Goal: Information Seeking & Learning: Learn about a topic

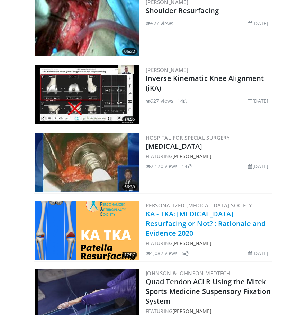
scroll to position [1468, 0]
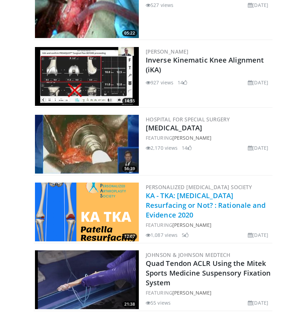
click at [206, 191] on link "KA - TKA: [MEDICAL_DATA] Resurfacing or Not? : Rationale and Evidence 2020" at bounding box center [206, 205] width 120 height 29
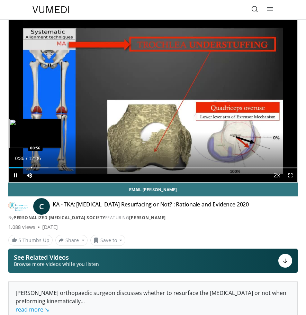
click at [31, 168] on div "Progress Bar" at bounding box center [28, 167] width 39 height 1
click at [40, 168] on div "Progress Bar" at bounding box center [40, 167] width 1 height 1
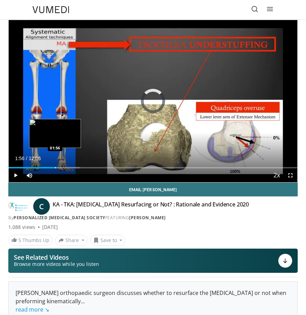
click at [55, 168] on div "Progress Bar" at bounding box center [55, 167] width 1 height 1
click at [62, 168] on div "Progress Bar" at bounding box center [62, 167] width 1 height 1
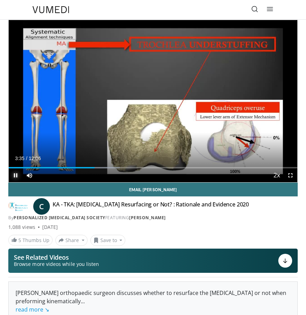
click at [16, 174] on span "Video Player" at bounding box center [16, 175] width 14 height 14
click at [14, 174] on span "Video Player" at bounding box center [16, 175] width 14 height 14
click at [15, 176] on span "Video Player" at bounding box center [16, 175] width 14 height 14
click at [18, 174] on span "Video Player" at bounding box center [16, 175] width 14 height 14
click at [15, 175] on span "Video Player" at bounding box center [16, 175] width 14 height 14
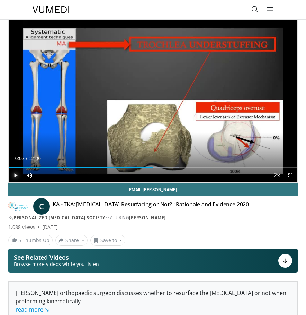
click at [17, 176] on span "Video Player" at bounding box center [16, 175] width 14 height 14
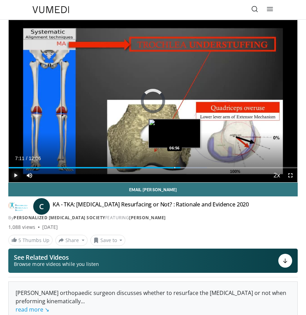
click at [174, 168] on div "Progress Bar" at bounding box center [174, 167] width 1 height 1
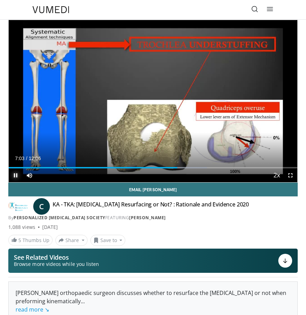
click at [15, 178] on span "Video Player" at bounding box center [16, 175] width 14 height 14
click at [173, 168] on div "Current Time 7:04 / Duration 12:06 Play Skip Backward Skip Forward Mute 100% Lo…" at bounding box center [153, 175] width 288 height 14
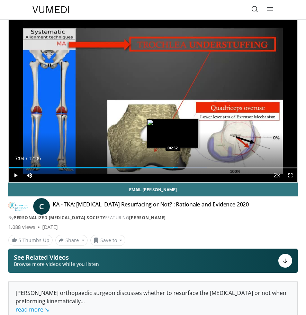
click at [173, 167] on div "Loaded : 68.76% 07:04 06:52" at bounding box center [153, 165] width 288 height 7
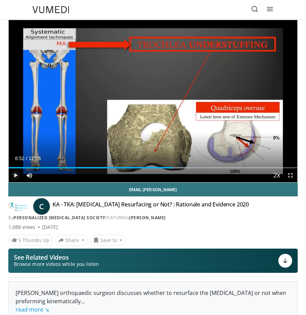
click at [15, 174] on span "Video Player" at bounding box center [16, 175] width 14 height 14
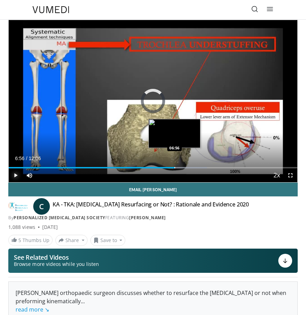
click at [174, 167] on div "Loaded : 68.76% 06:56 06:56" at bounding box center [153, 165] width 288 height 7
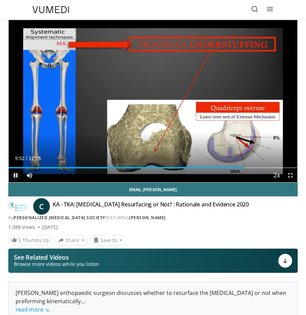
click at [13, 176] on span "Video Player" at bounding box center [16, 175] width 14 height 14
click at [15, 175] on span "Video Player" at bounding box center [16, 175] width 14 height 14
click at [17, 174] on span "Video Player" at bounding box center [16, 175] width 14 height 14
click at [16, 177] on span "Video Player" at bounding box center [16, 175] width 14 height 14
click at [15, 176] on span "Video Player" at bounding box center [16, 175] width 14 height 14
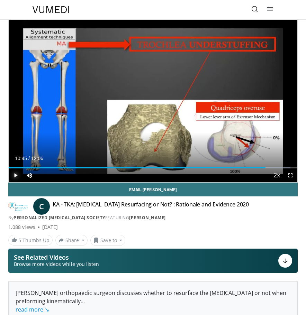
click at [16, 175] on span "Video Player" at bounding box center [16, 175] width 14 height 14
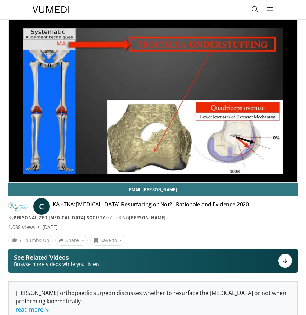
click at [17, 176] on div "10 seconds Tap to unmute" at bounding box center [153, 101] width 288 height 162
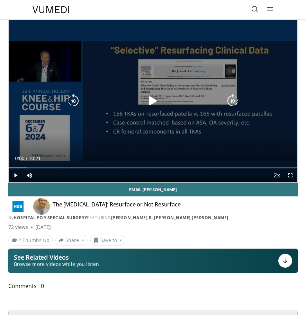
click at [150, 99] on icon "Video Player" at bounding box center [153, 101] width 14 height 14
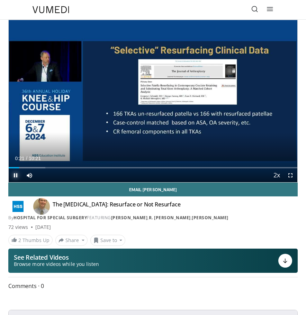
click at [17, 175] on span "Video Player" at bounding box center [16, 175] width 14 height 14
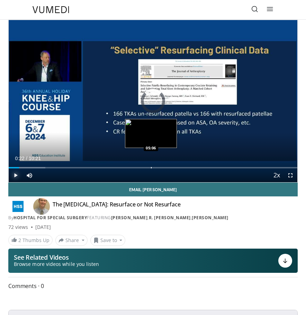
click at [151, 167] on div "Progress Bar" at bounding box center [151, 167] width 1 height 1
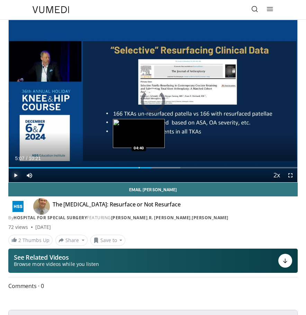
click at [138, 167] on div "05:07" at bounding box center [80, 167] width 143 height 1
click at [132, 168] on div "Progress Bar" at bounding box center [132, 167] width 1 height 1
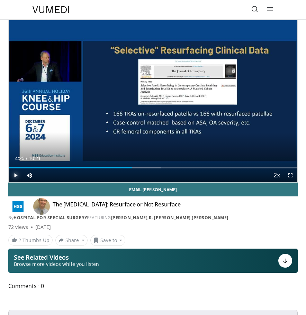
click at [15, 176] on span "Video Player" at bounding box center [16, 175] width 14 height 14
click at [117, 168] on div "Current Time 4:27 / Duration 10:21 Pause Skip Backward Skip Forward Mute 100% L…" at bounding box center [153, 175] width 288 height 14
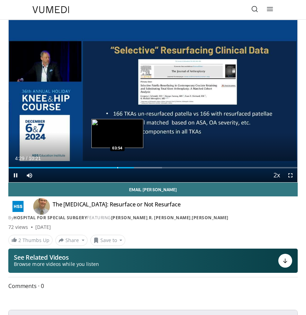
click at [117, 166] on div "Loaded : 53.08% 04:29 03:54" at bounding box center [153, 165] width 288 height 7
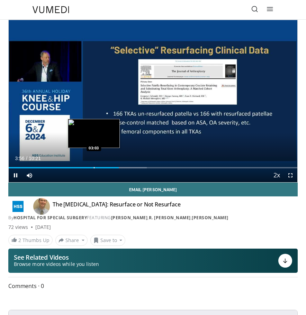
click at [94, 166] on div "Loaded : 47.86% 03:56 03:03" at bounding box center [153, 165] width 288 height 7
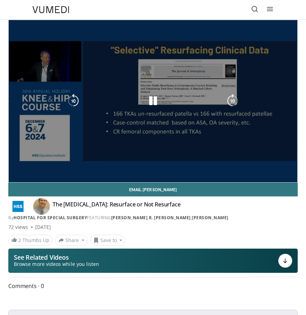
click at [15, 178] on div "10 seconds Tap to unmute" at bounding box center [153, 101] width 288 height 162
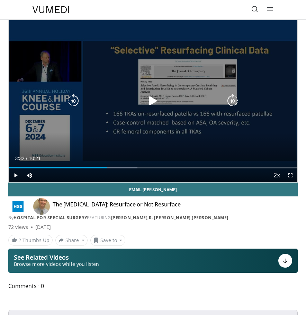
click at [156, 102] on icon "Video Player" at bounding box center [153, 101] width 14 height 14
click at [151, 102] on icon "Video Player" at bounding box center [153, 101] width 14 height 14
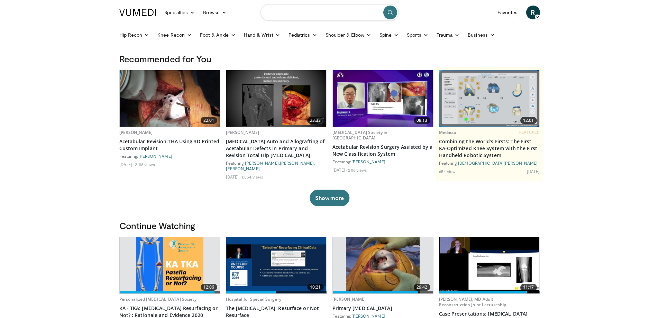
click at [309, 15] on input "Search topics, interventions" at bounding box center [329, 12] width 138 height 17
type input "**********"
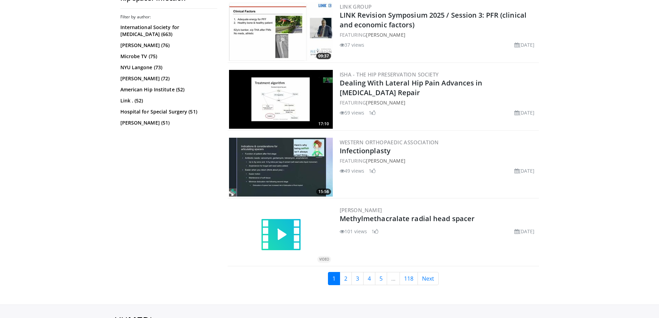
scroll to position [1695, 0]
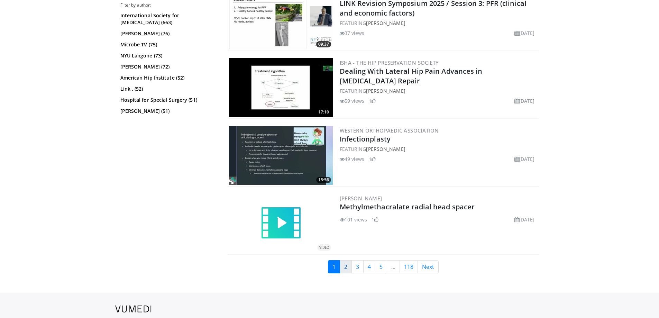
click at [344, 267] on link "2" at bounding box center [346, 266] width 12 height 13
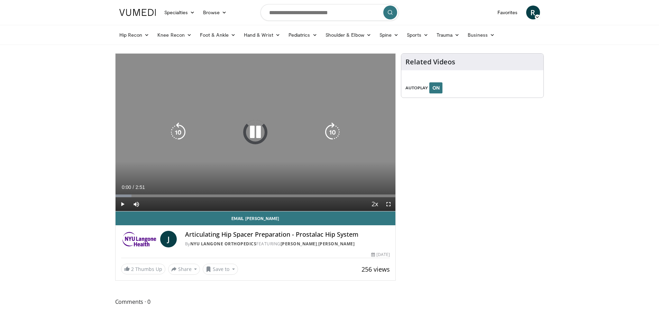
click at [254, 131] on icon "Video Player" at bounding box center [255, 131] width 19 height 19
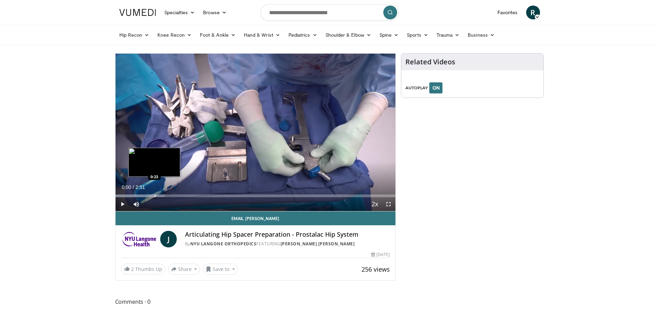
click at [155, 196] on div "Progress Bar" at bounding box center [155, 195] width 1 height 3
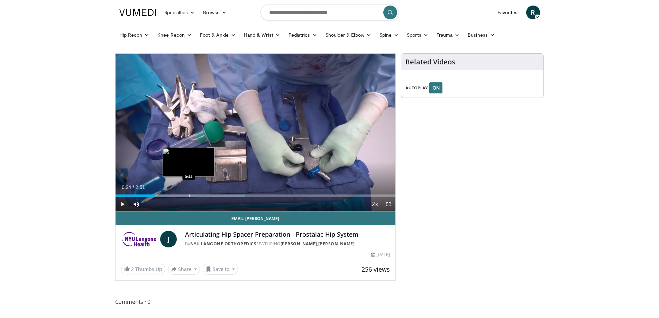
click at [190, 195] on div "Progress Bar" at bounding box center [189, 195] width 1 height 3
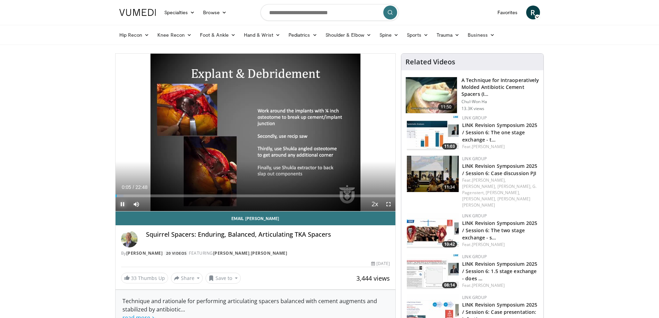
click at [123, 204] on span "Video Player" at bounding box center [123, 204] width 14 height 14
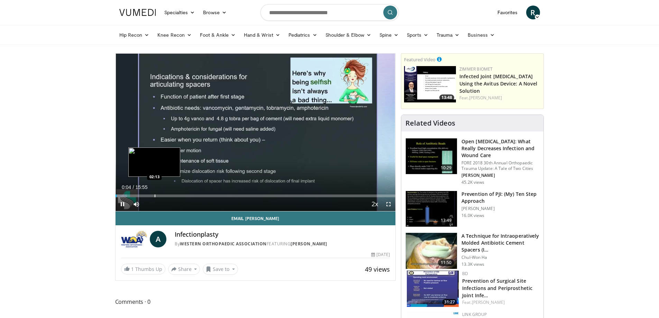
click at [154, 196] on div "Loaded : 4.15% 00:04 02:13" at bounding box center [256, 195] width 280 height 3
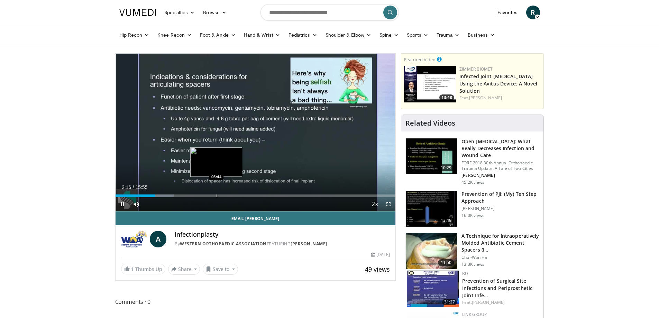
click at [217, 194] on div "Progress Bar" at bounding box center [217, 195] width 1 height 3
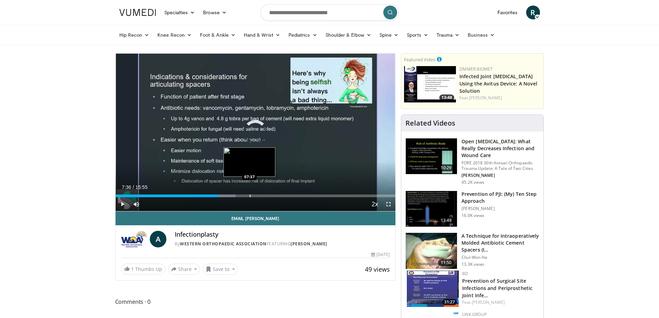
click at [250, 196] on div "Progress Bar" at bounding box center [250, 195] width 1 height 3
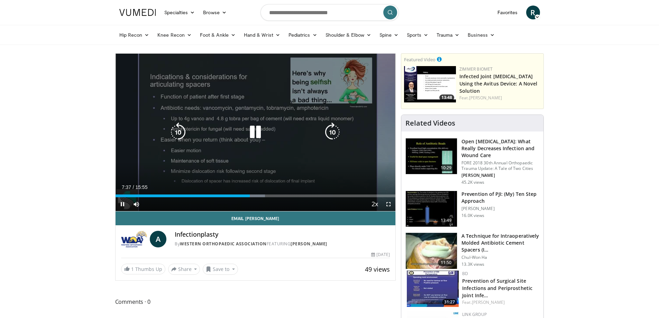
click at [256, 131] on icon "Video Player" at bounding box center [255, 131] width 19 height 19
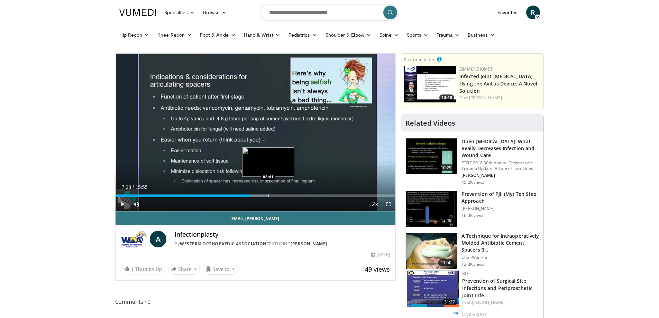
click at [268, 194] on div "Progress Bar" at bounding box center [268, 195] width 1 height 3
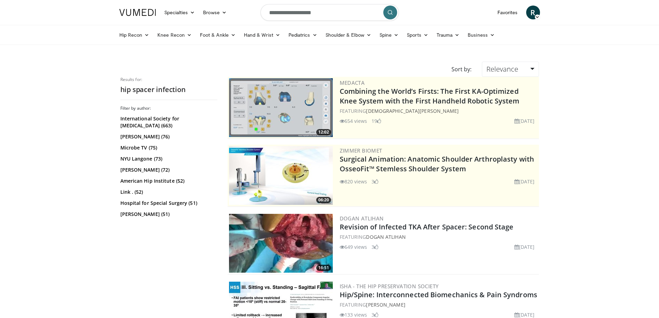
click at [286, 15] on input "**********" at bounding box center [329, 12] width 138 height 17
drag, startPoint x: 319, startPoint y: 14, endPoint x: 278, endPoint y: 13, distance: 40.1
click at [278, 13] on input "**********" at bounding box center [329, 12] width 138 height 17
type input "**********"
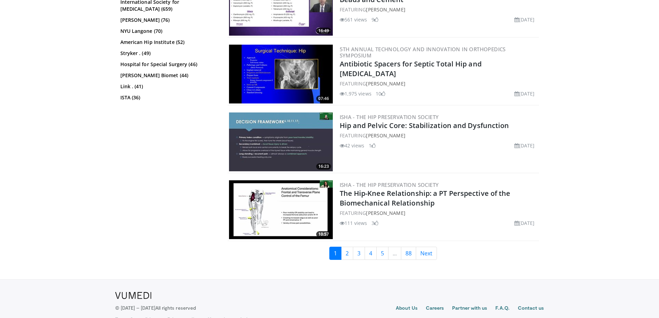
scroll to position [1642, 0]
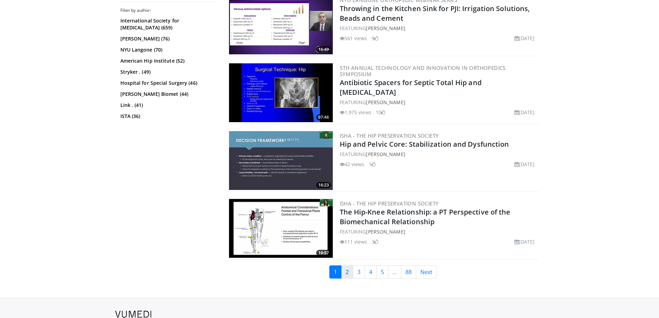
click at [346, 271] on link "2" at bounding box center [347, 271] width 12 height 13
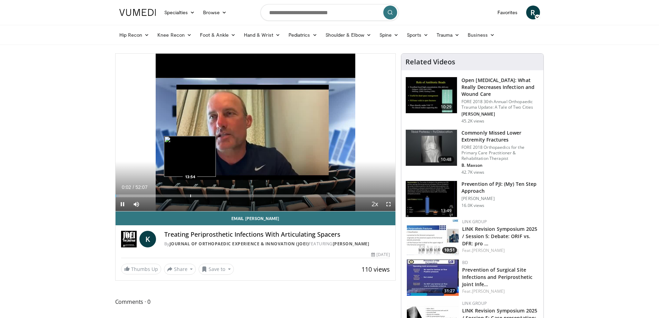
click at [190, 195] on div "Progress Bar" at bounding box center [190, 195] width 1 height 3
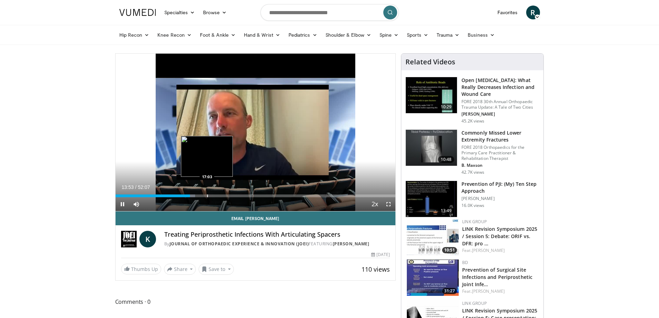
click at [211, 194] on div "Loaded : 28.46% 13:53 17:03" at bounding box center [256, 194] width 280 height 7
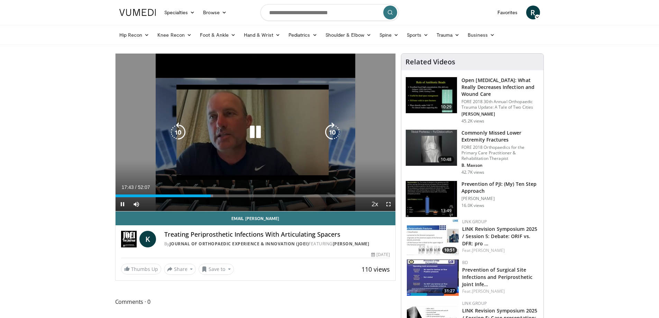
click at [256, 134] on icon "Video Player" at bounding box center [255, 131] width 19 height 19
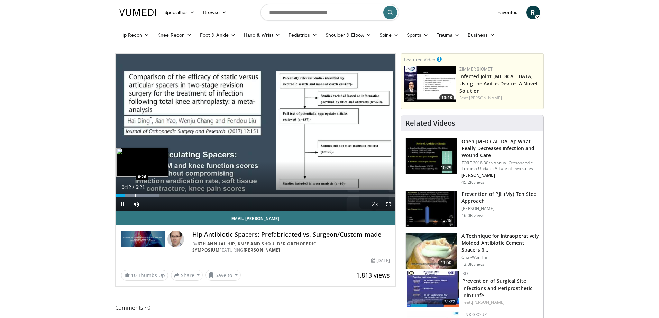
click at [135, 194] on div "Progress Bar" at bounding box center [135, 195] width 1 height 3
click at [145, 195] on div "Progress Bar" at bounding box center [145, 195] width 1 height 3
click at [165, 198] on div "Current Time 0:40 / Duration 6:21 Pause Skip Backward Skip Forward Mute Loaded …" at bounding box center [256, 204] width 280 height 14
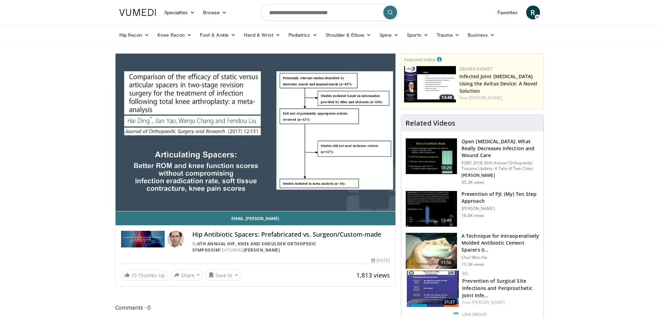
click at [120, 195] on div "10 seconds Tap to unmute" at bounding box center [256, 132] width 280 height 157
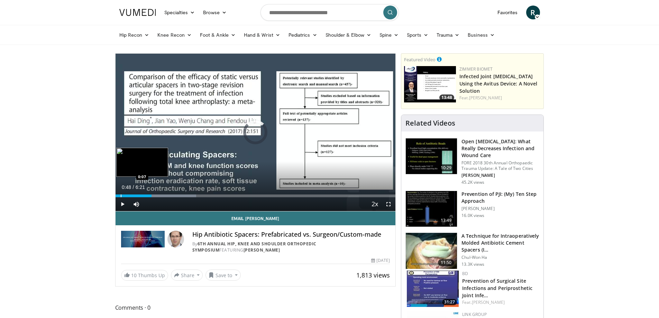
click at [121, 195] on div "Progress Bar" at bounding box center [121, 195] width 1 height 3
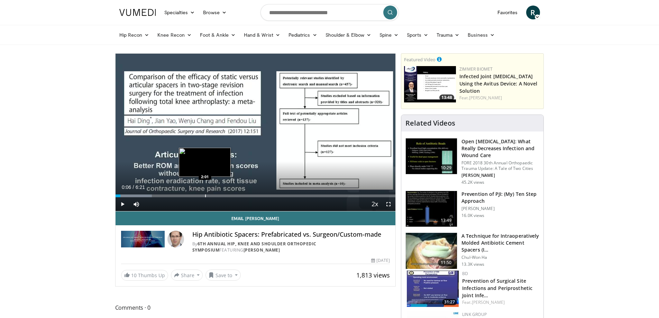
click at [205, 195] on div "Progress Bar" at bounding box center [205, 195] width 1 height 3
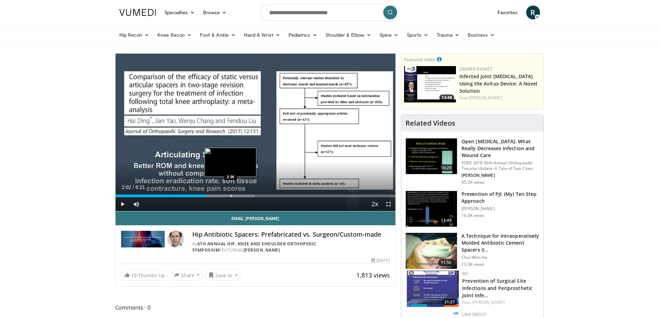
click at [230, 194] on div "Loaded : 49.77% 2:02 2:36" at bounding box center [256, 194] width 280 height 7
click at [249, 196] on div "Progress Bar" at bounding box center [249, 195] width 1 height 3
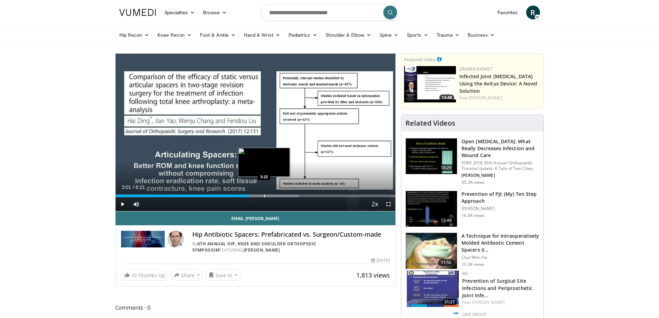
click at [264, 195] on div "Progress Bar" at bounding box center [264, 195] width 1 height 3
click at [277, 196] on div "Progress Bar" at bounding box center [277, 195] width 1 height 3
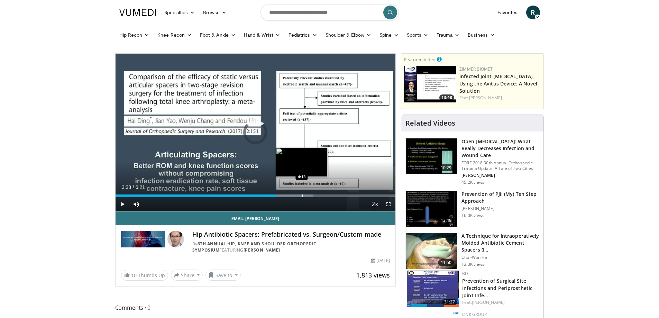
click at [302, 196] on div "Progress Bar" at bounding box center [302, 195] width 1 height 3
click at [317, 195] on div "Progress Bar" at bounding box center [317, 195] width 1 height 3
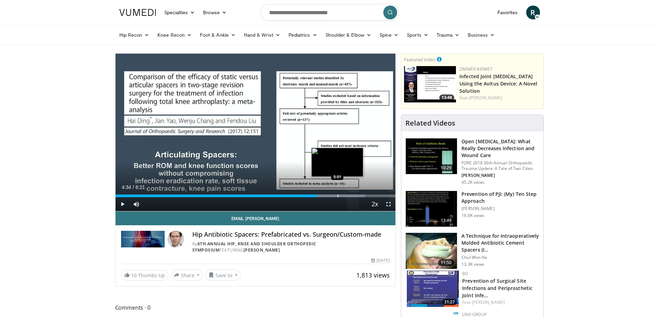
click at [338, 194] on div "Progress Bar" at bounding box center [338, 195] width 1 height 3
click at [350, 196] on div "Progress Bar" at bounding box center [349, 195] width 1 height 3
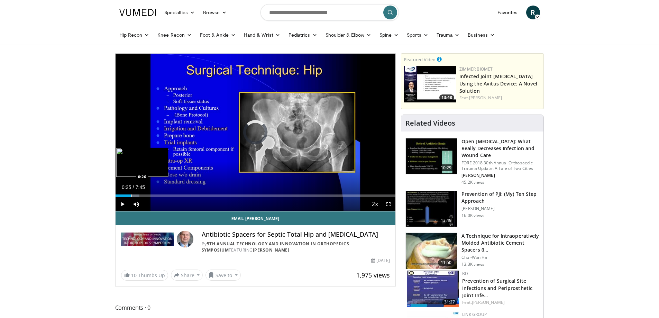
click at [131, 195] on div "Progress Bar" at bounding box center [131, 195] width 1 height 3
click at [125, 195] on div "Progress Bar" at bounding box center [125, 195] width 1 height 3
click at [147, 194] on div "Progress Bar" at bounding box center [147, 195] width 1 height 3
click at [156, 195] on div "Progress Bar" at bounding box center [156, 195] width 1 height 3
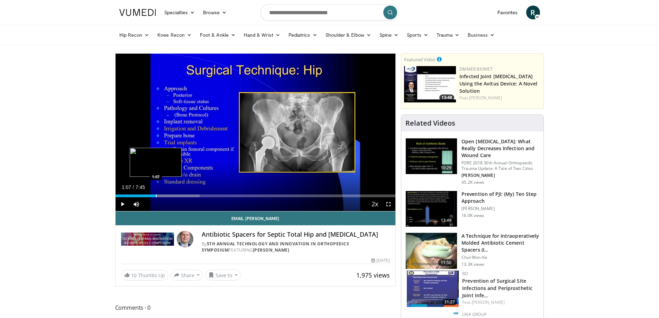
click at [156, 196] on div "Progress Bar" at bounding box center [156, 195] width 1 height 3
click at [163, 196] on div "Progress Bar" at bounding box center [163, 195] width 1 height 3
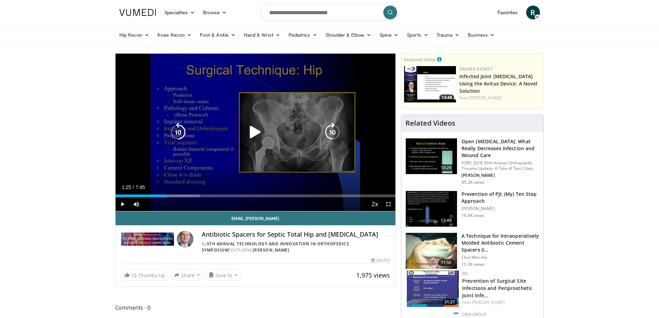
click at [167, 196] on div "Progress Bar" at bounding box center [172, 195] width 55 height 3
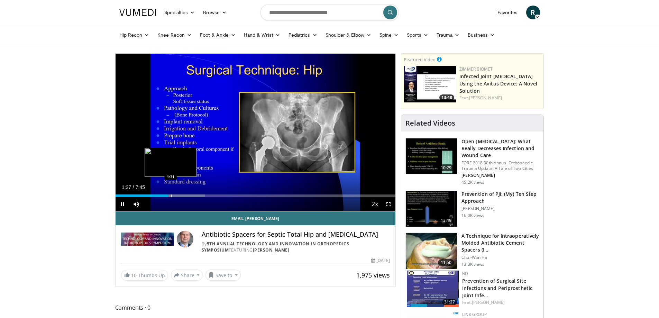
click at [172, 196] on div "Progress Bar" at bounding box center [177, 195] width 56 height 3
click at [180, 196] on div "Progress Bar" at bounding box center [179, 195] width 51 height 3
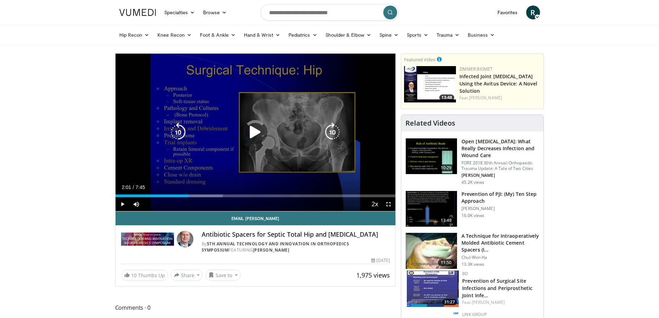
click at [189, 195] on div "Loaded : 38.36% 1:52 1:58" at bounding box center [256, 195] width 280 height 3
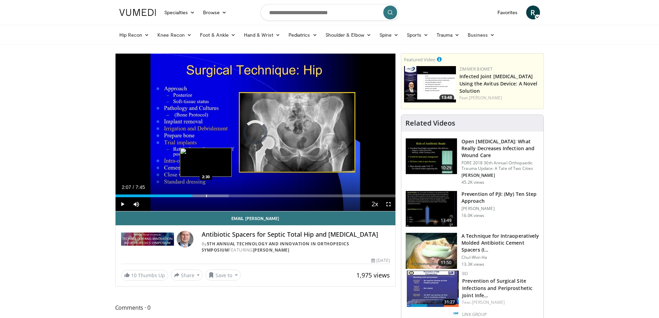
click at [206, 195] on div "Progress Bar" at bounding box center [206, 195] width 1 height 3
click at [226, 196] on div "Progress Bar" at bounding box center [226, 195] width 1 height 3
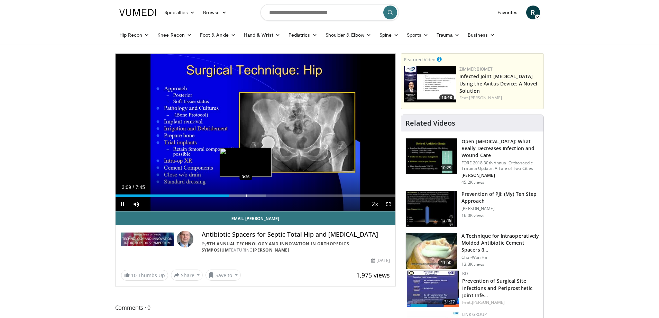
click at [245, 195] on div "Loaded : 53.73% 3:09 3:36" at bounding box center [256, 195] width 280 height 3
click at [255, 195] on div "Progress Bar" at bounding box center [255, 195] width 1 height 3
click at [260, 196] on div "Progress Bar" at bounding box center [260, 195] width 1 height 3
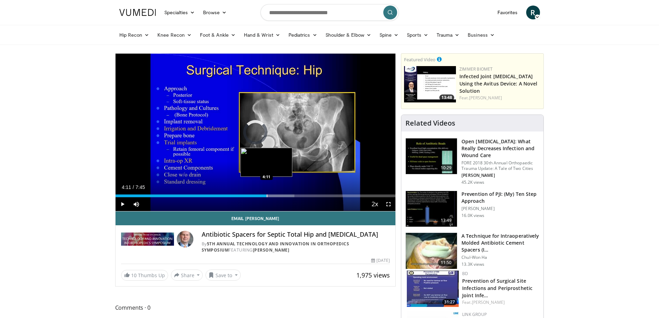
click at [267, 197] on div "Progress Bar" at bounding box center [267, 195] width 1 height 3
click at [269, 195] on div "Progress Bar" at bounding box center [269, 195] width 1 height 3
click at [276, 195] on div "Loaded : 70.34% 4:17 4:28" at bounding box center [256, 195] width 280 height 3
click at [282, 195] on div "Progress Bar" at bounding box center [282, 195] width 1 height 3
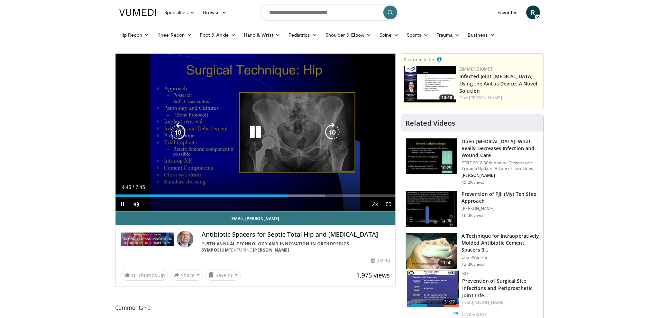
click at [0, 0] on div "Progress Bar" at bounding box center [0, 0] width 0 height 0
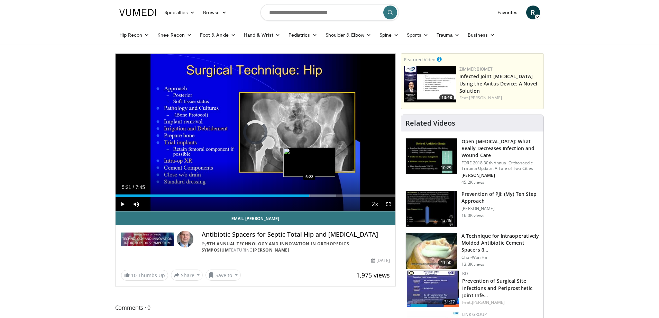
click at [310, 195] on div "Progress Bar" at bounding box center [310, 195] width 1 height 3
click at [320, 195] on div "Progress Bar" at bounding box center [320, 195] width 1 height 3
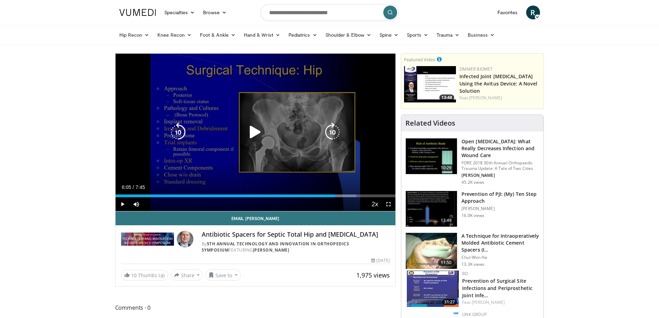
click at [335, 196] on div "Loaded : 85.97% 6:05 6:02" at bounding box center [256, 195] width 280 height 3
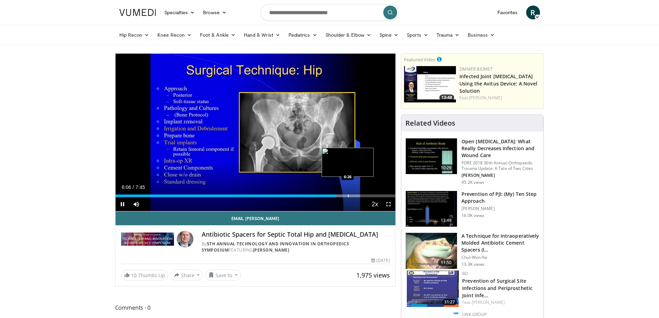
click at [347, 196] on div "Loaded : 87.40% 6:07 6:26" at bounding box center [256, 195] width 280 height 3
click at [123, 204] on span "Video Player" at bounding box center [123, 204] width 14 height 14
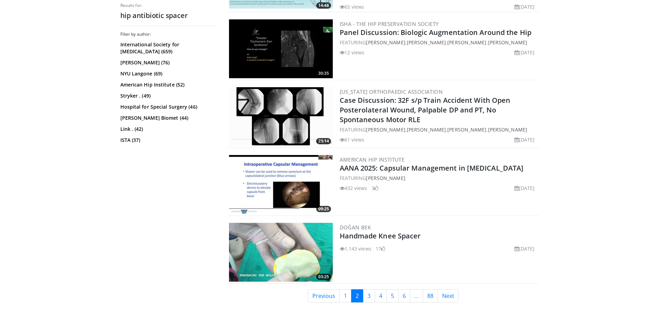
scroll to position [1626, 0]
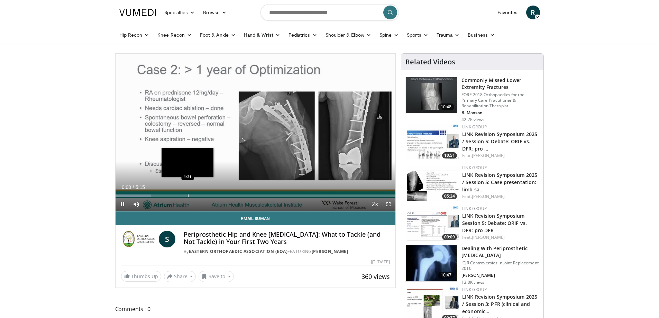
click at [187, 194] on div "Loaded : 12.60% 0:01 1:21" at bounding box center [256, 194] width 280 height 7
click at [181, 196] on div "Progress Bar" at bounding box center [181, 195] width 1 height 3
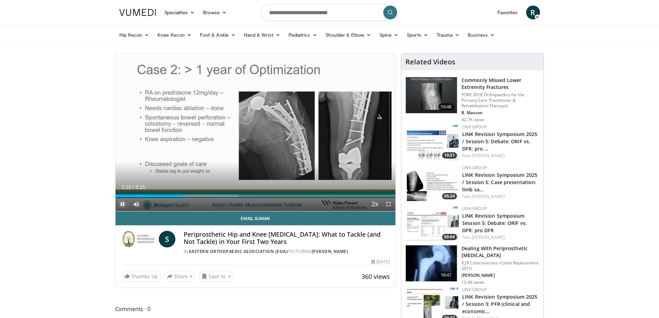
click at [124, 203] on span "Video Player" at bounding box center [123, 204] width 14 height 14
click at [198, 196] on div "Progress Bar" at bounding box center [198, 195] width 1 height 3
click at [212, 195] on div "Progress Bar" at bounding box center [212, 195] width 1 height 3
click at [229, 196] on div "Progress Bar" at bounding box center [228, 195] width 1 height 3
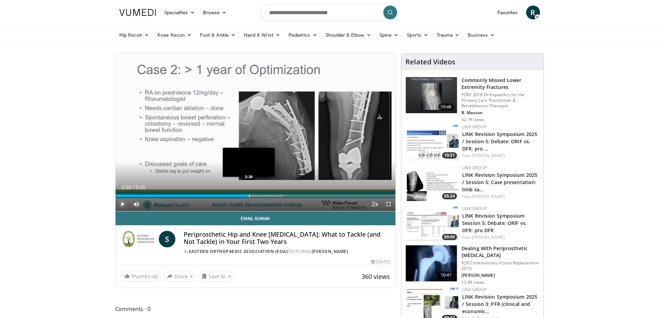
click at [249, 194] on div "Progress Bar" at bounding box center [249, 195] width 1 height 3
click at [264, 195] on div "Progress Bar" at bounding box center [264, 195] width 1 height 3
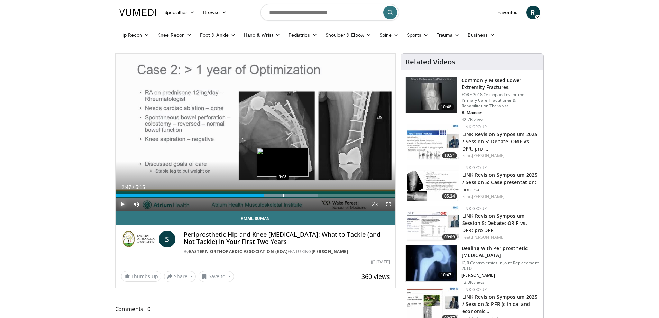
click at [283, 196] on div "Progress Bar" at bounding box center [283, 195] width 1 height 3
click at [302, 196] on div "Progress Bar" at bounding box center [302, 195] width 1 height 3
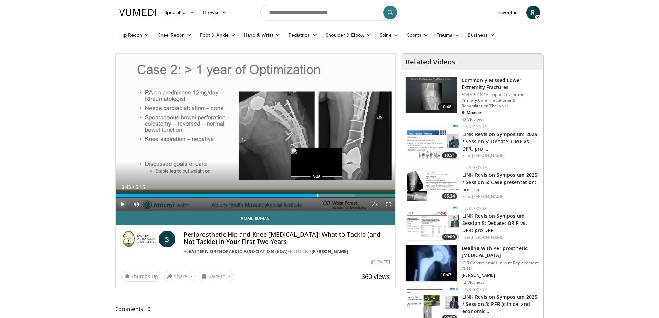
click at [317, 196] on div "Progress Bar" at bounding box center [317, 195] width 1 height 3
click at [330, 196] on div "Progress Bar" at bounding box center [330, 195] width 1 height 3
click at [341, 194] on div "Loaded : 97.63% 4:00 4:14" at bounding box center [256, 195] width 280 height 3
click at [297, 195] on div "Progress Bar" at bounding box center [297, 195] width 1 height 3
click at [311, 196] on div "Progress Bar" at bounding box center [311, 195] width 1 height 3
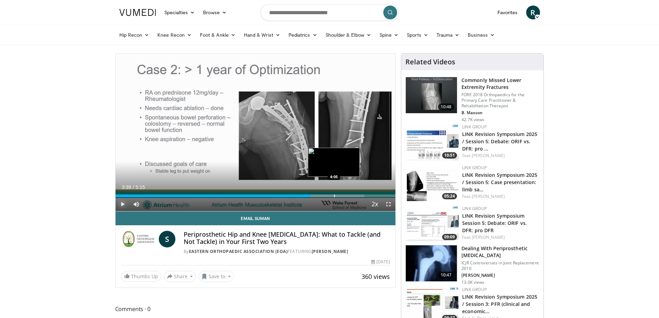
click at [334, 195] on div "Progress Bar" at bounding box center [334, 195] width 1 height 3
click at [352, 196] on div "Progress Bar" at bounding box center [352, 195] width 1 height 3
click at [343, 196] on div "Progress Bar" at bounding box center [343, 195] width 1 height 3
click at [332, 196] on div "Progress Bar" at bounding box center [332, 195] width 1 height 3
click at [340, 196] on div "Loaded : 100.00% 4:12 4:12" at bounding box center [256, 195] width 280 height 3
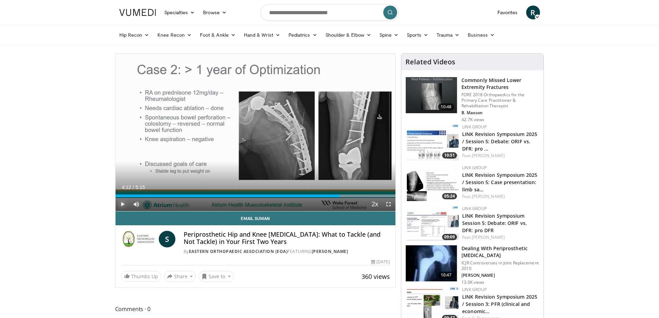
click at [123, 203] on span "Video Player" at bounding box center [123, 204] width 14 height 14
click at [123, 205] on span "Video Player" at bounding box center [123, 204] width 14 height 14
click at [350, 194] on div "Progress Bar" at bounding box center [350, 195] width 1 height 3
click at [357, 196] on div "Progress Bar" at bounding box center [357, 195] width 1 height 3
click at [362, 197] on div "Current Time 4:30 / Duration 5:15 Play Skip Backward Skip Forward Mute 0% Loade…" at bounding box center [256, 204] width 280 height 14
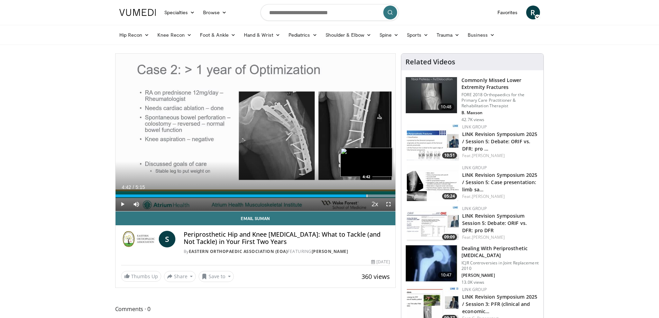
click at [367, 194] on div "Progress Bar" at bounding box center [367, 195] width 1 height 3
click at [375, 195] on div "Progress Bar" at bounding box center [375, 195] width 1 height 3
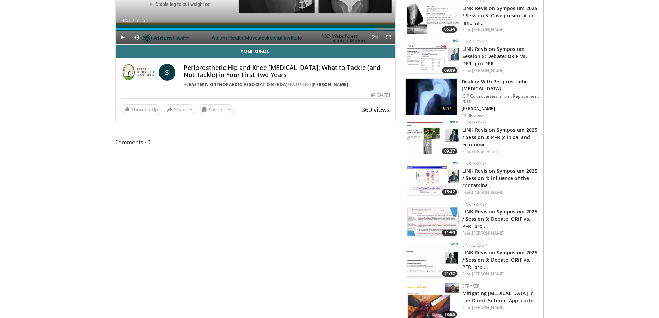
scroll to position [173, 0]
